Goal: Find contact information: Find contact information

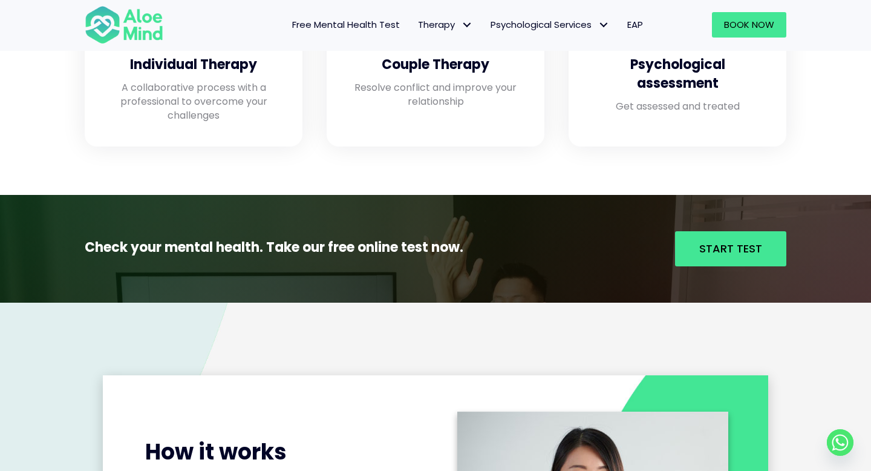
scroll to position [1112, 0]
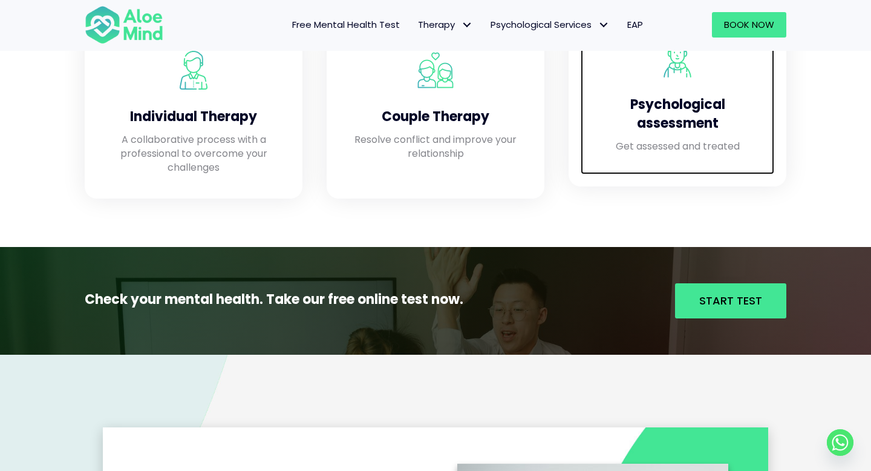
click at [662, 127] on h4 "Psychological assessment" at bounding box center [677, 115] width 169 height 38
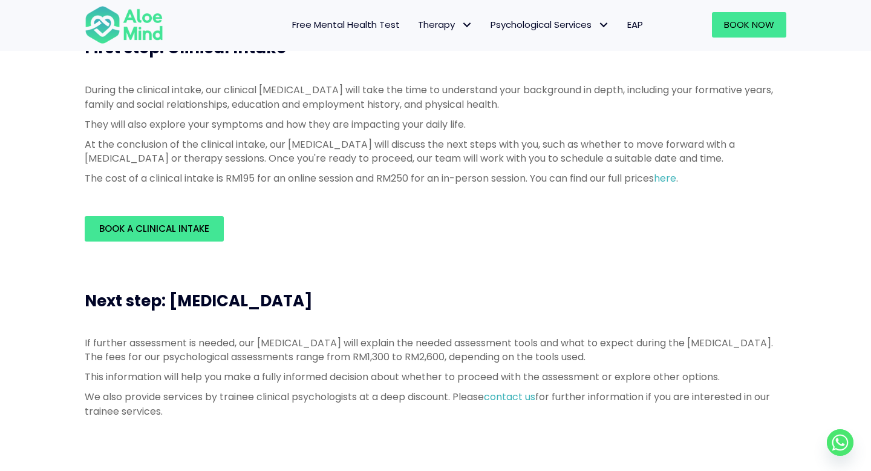
scroll to position [338, 0]
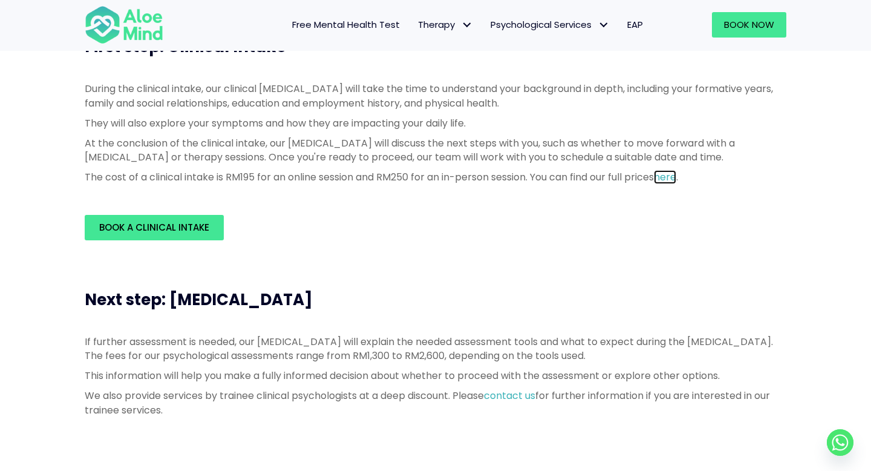
click at [676, 173] on link "here" at bounding box center [665, 177] width 22 height 14
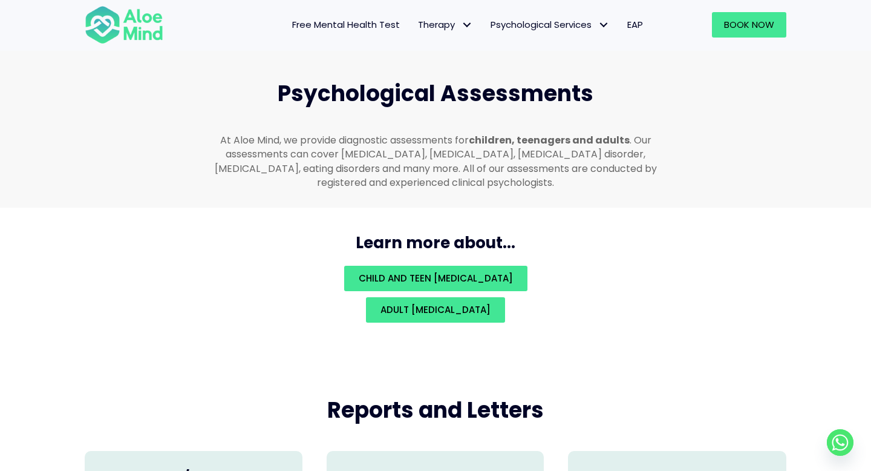
scroll to position [2576, 0]
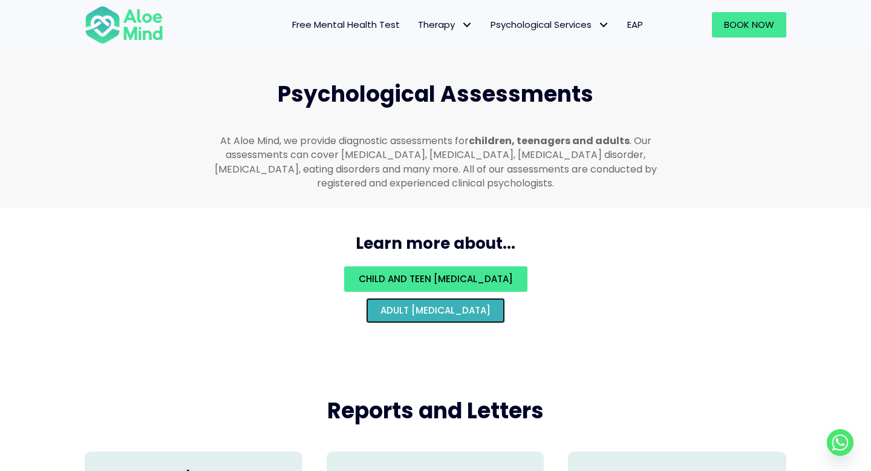
click at [491, 304] on span "Adult [MEDICAL_DATA]" at bounding box center [436, 310] width 110 height 13
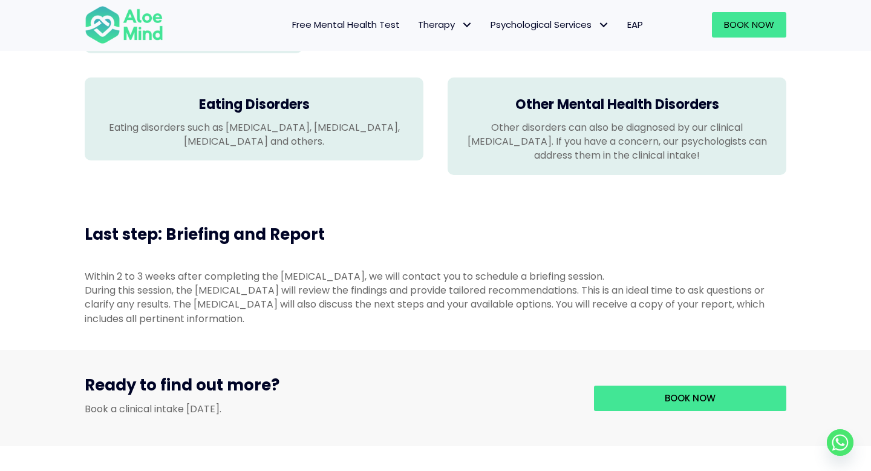
scroll to position [1155, 0]
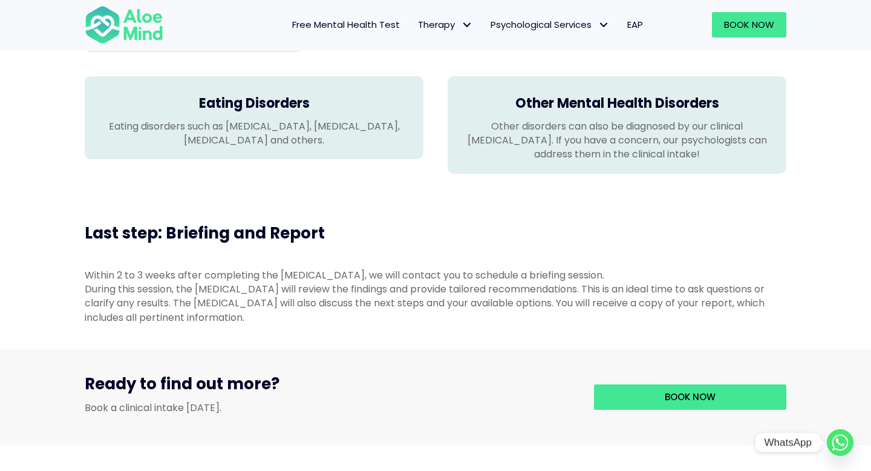
click at [847, 441] on icon "Whatsapp" at bounding box center [841, 442] width 16 height 16
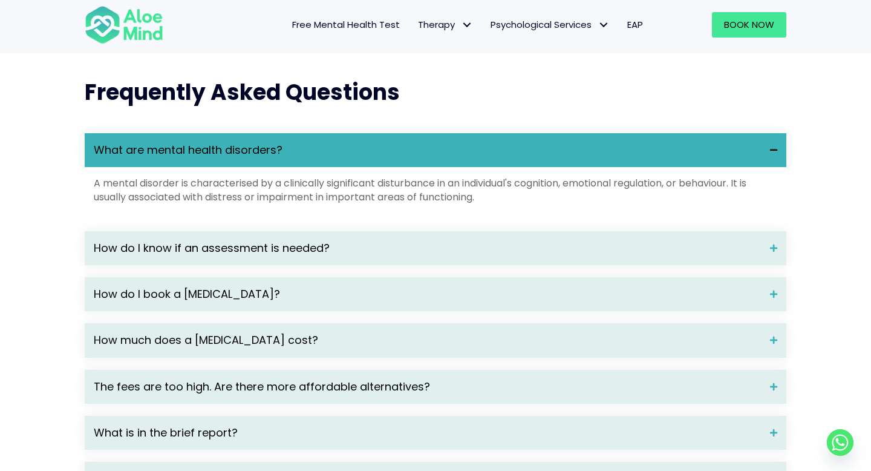
scroll to position [1547, 0]
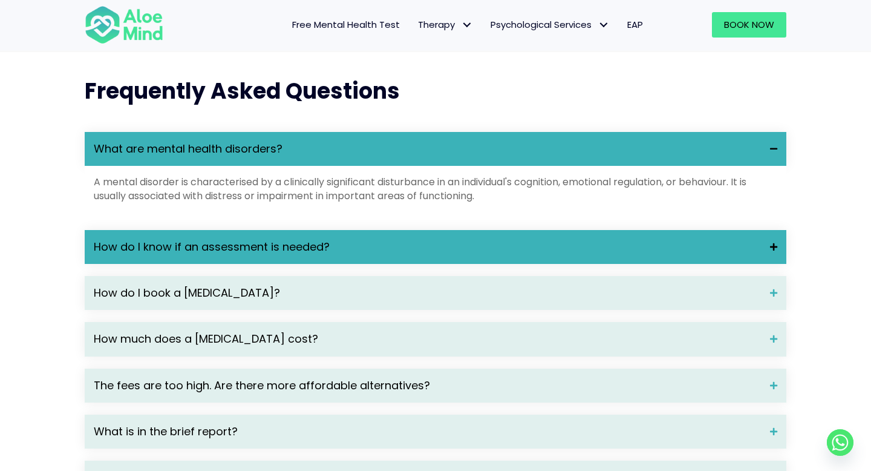
click at [472, 252] on div "How do I know if an assessment is needed?" at bounding box center [436, 247] width 702 height 34
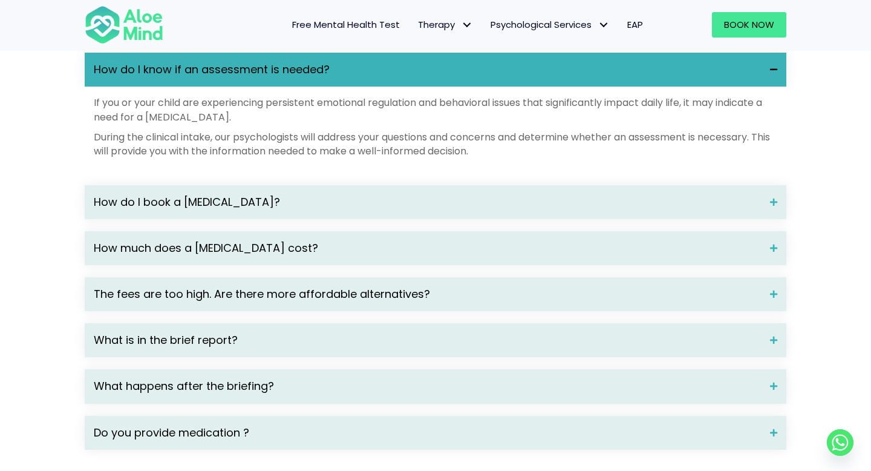
scroll to position [1783, 0]
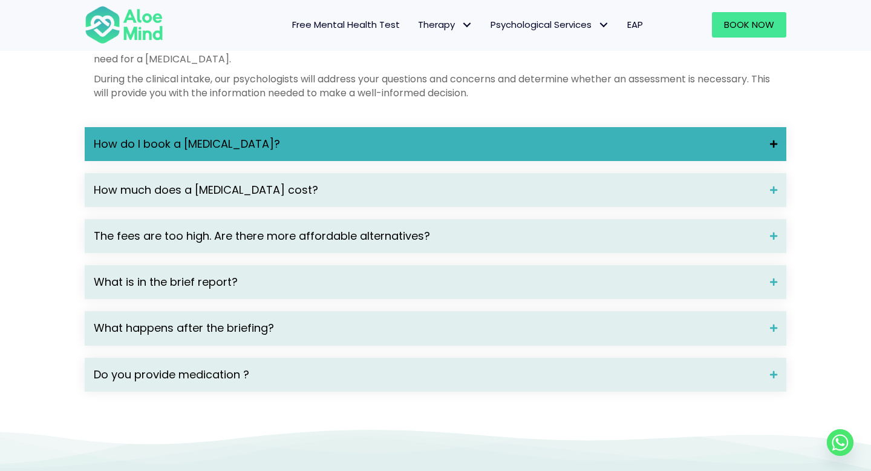
click at [438, 152] on span "How do I book a psychological assessment?" at bounding box center [427, 144] width 667 height 16
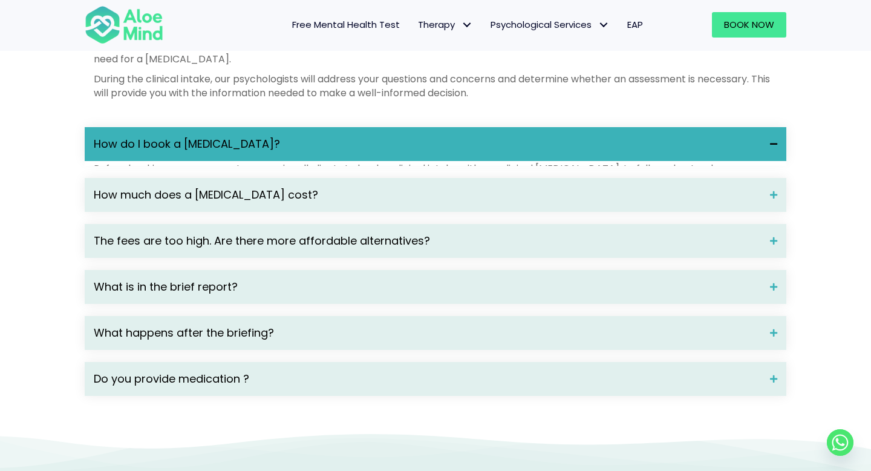
click at [438, 152] on span "How do I book a psychological assessment?" at bounding box center [427, 144] width 667 height 16
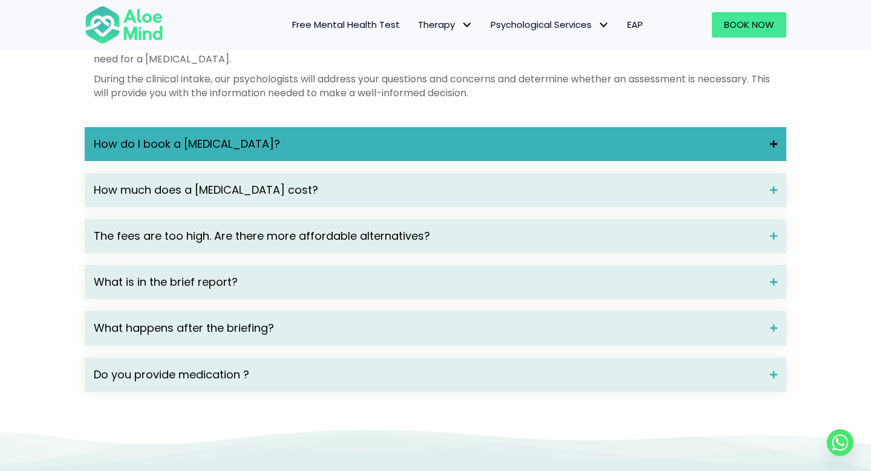
click at [438, 152] on span "How do I book a psychological assessment?" at bounding box center [427, 144] width 667 height 16
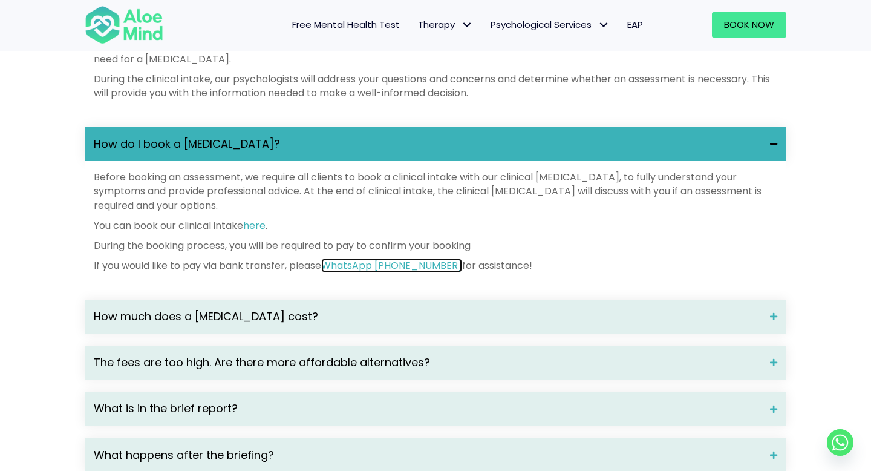
click at [376, 272] on link "WhatsApp +6017 8038384" at bounding box center [391, 265] width 141 height 14
